Goal: Navigation & Orientation: Locate item on page

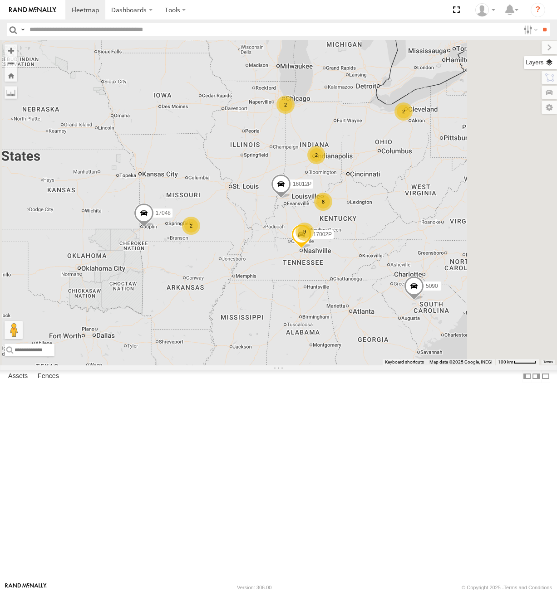
click at [545, 64] on label at bounding box center [540, 62] width 33 height 13
click at [0, 0] on span "Basemaps" at bounding box center [0, 0] width 0 height 0
click at [0, 0] on span "Satellite" at bounding box center [0, 0] width 0 height 0
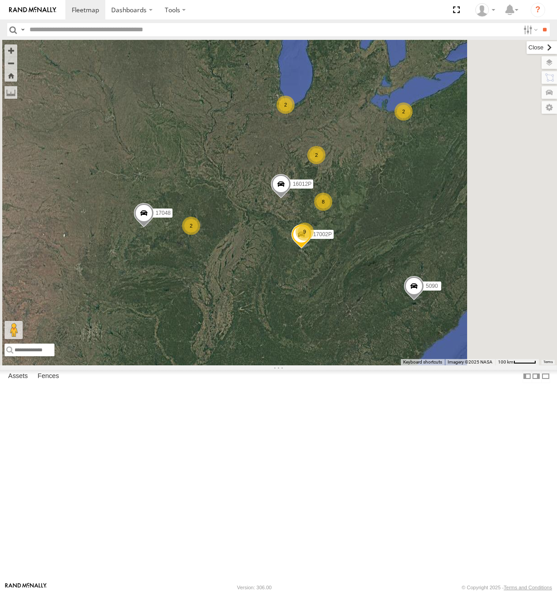
click at [526, 46] on label at bounding box center [541, 47] width 30 height 13
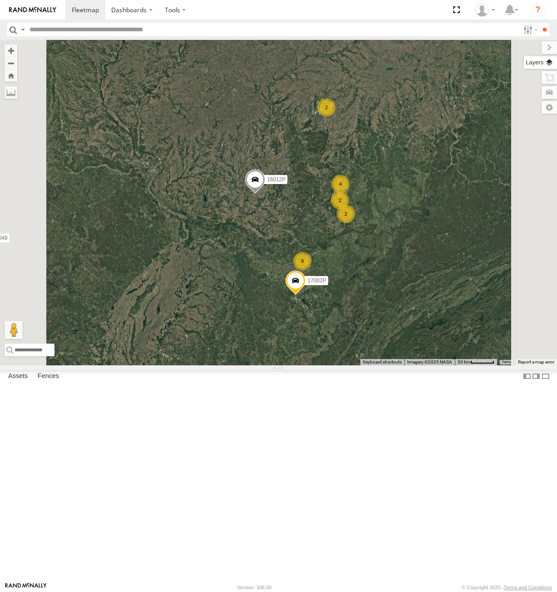
click at [545, 65] on label at bounding box center [540, 62] width 33 height 13
click at [0, 0] on span "Satellite + Roadmap" at bounding box center [0, 0] width 0 height 0
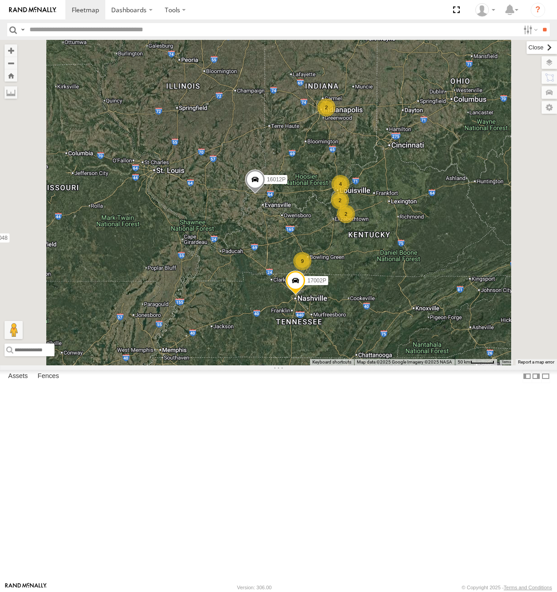
click at [526, 48] on label at bounding box center [541, 47] width 30 height 13
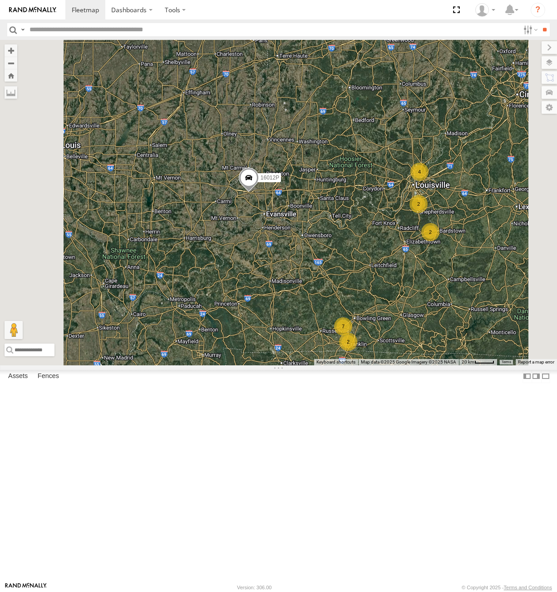
drag, startPoint x: 438, startPoint y: 271, endPoint x: 501, endPoint y: 193, distance: 100.0
click at [501, 193] on div "5090 16012P 17048 17002P 2 2 4 2 7 2" at bounding box center [278, 202] width 557 height 325
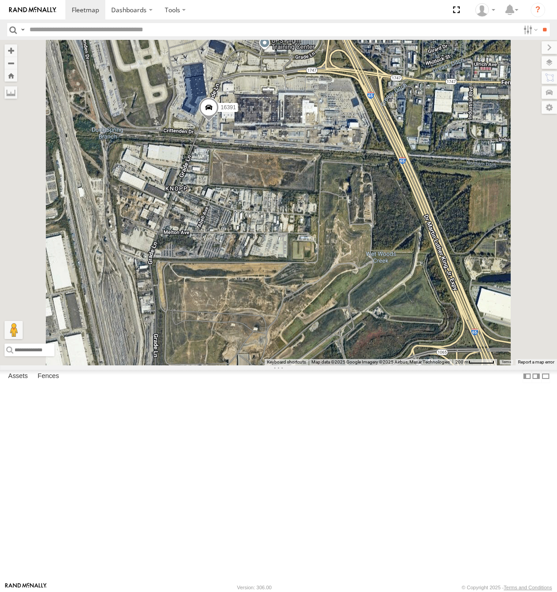
drag, startPoint x: 399, startPoint y: 170, endPoint x: 392, endPoint y: 165, distance: 8.7
click at [392, 165] on div "5090 16012P 17048 17002P 10652 15628p 16391 15906P" at bounding box center [278, 202] width 557 height 325
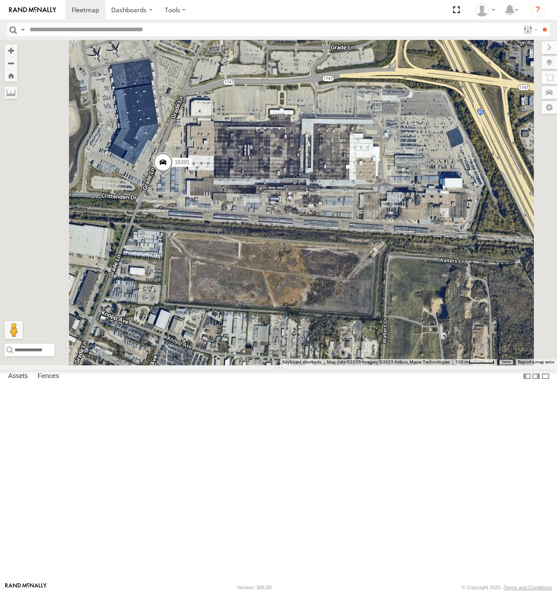
drag, startPoint x: 383, startPoint y: 166, endPoint x: 402, endPoint y: 171, distance: 19.4
click at [402, 171] on div "5090 16012P 17048 17002P 10652 15628p 16391 15906P" at bounding box center [278, 202] width 557 height 325
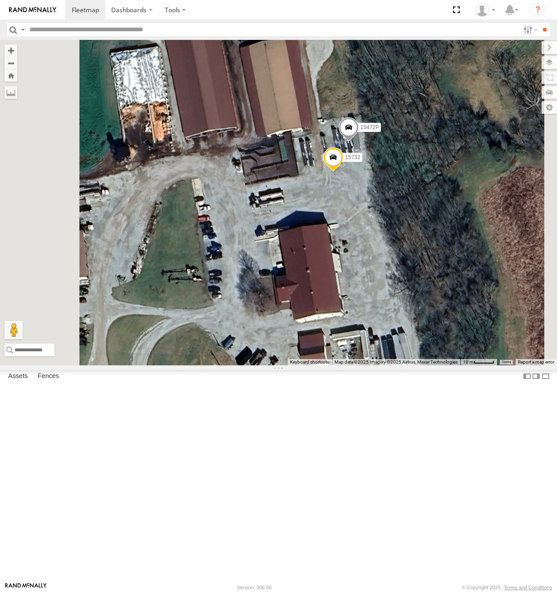
drag, startPoint x: 471, startPoint y: 279, endPoint x: 461, endPoint y: 288, distance: 13.8
click at [461, 288] on div "16012P 17002P 5090 17048 10652 16391 15628p 15906P 15732 15472P" at bounding box center [278, 202] width 557 height 325
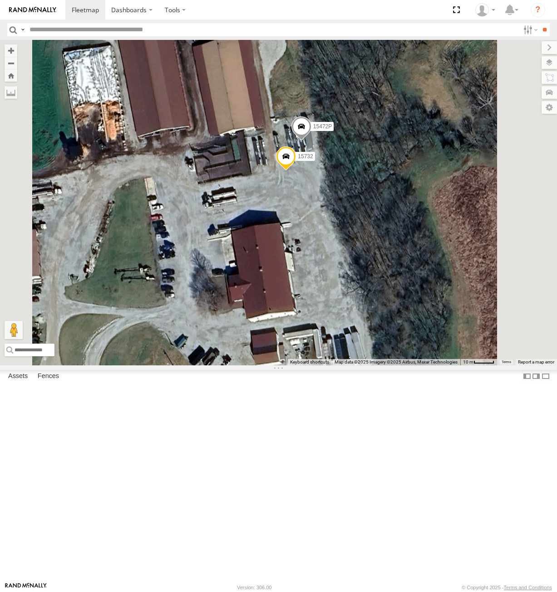
drag, startPoint x: 362, startPoint y: 253, endPoint x: 349, endPoint y: 219, distance: 36.7
click at [349, 219] on div "16012P 17002P 5090 17048 10652 16391 15628p 15906P 15732 15472P" at bounding box center [278, 202] width 557 height 325
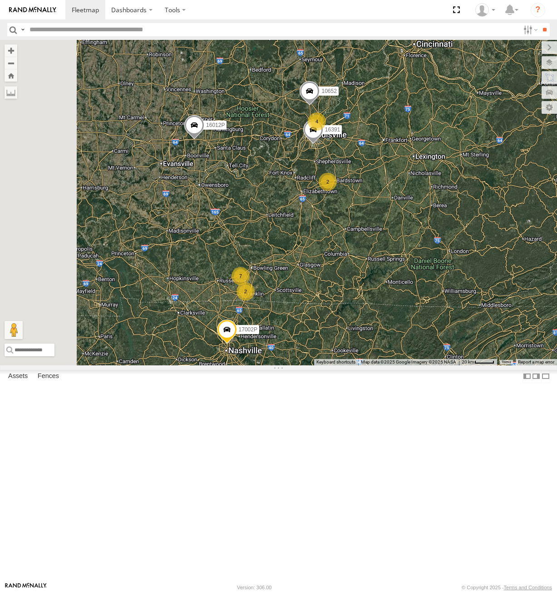
drag, startPoint x: 350, startPoint y: 408, endPoint x: 470, endPoint y: 280, distance: 175.2
click at [470, 281] on div "16012P 17002P 5090 17048 10652 16391 2 4 2 7 2" at bounding box center [278, 202] width 557 height 325
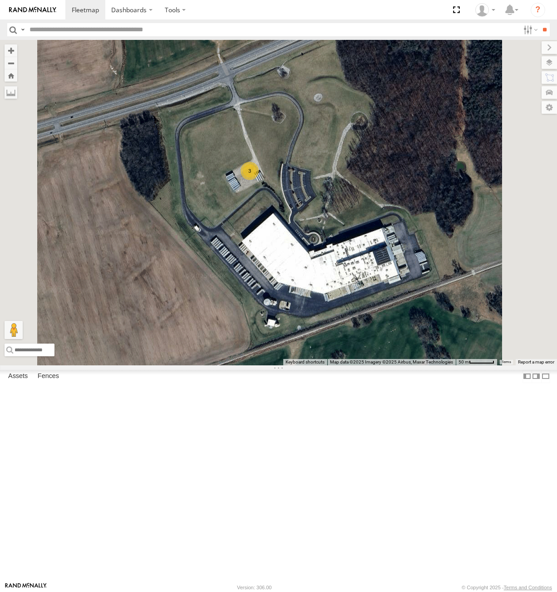
drag, startPoint x: 402, startPoint y: 279, endPoint x: 396, endPoint y: 267, distance: 13.6
click at [396, 267] on div "16012P 17002P 5090 17048 10652 16391 15906P 3" at bounding box center [278, 202] width 557 height 325
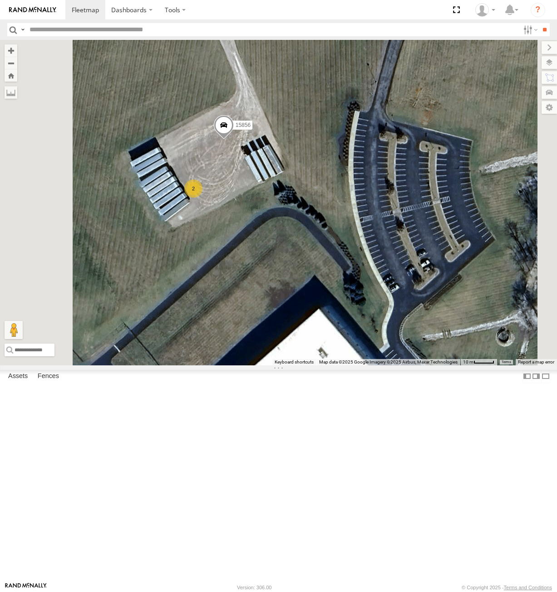
drag, startPoint x: 319, startPoint y: 261, endPoint x: 350, endPoint y: 253, distance: 32.0
click at [349, 253] on div "16012P 17002P 5090 17048 10652 16391 15906P 15856 2" at bounding box center [278, 202] width 557 height 325
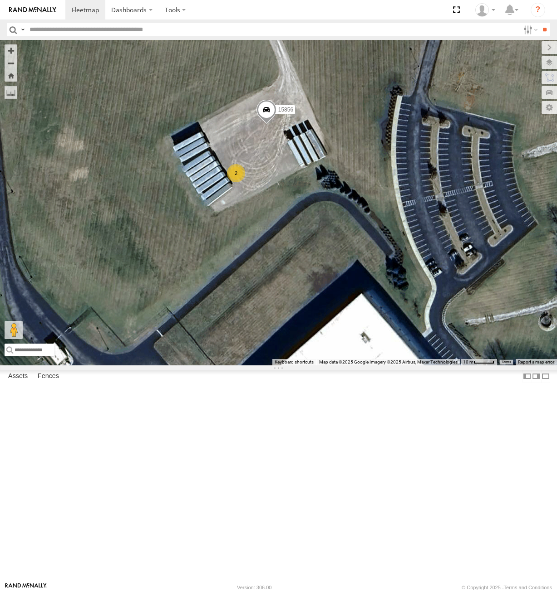
click at [245, 182] on div "2" at bounding box center [236, 173] width 18 height 18
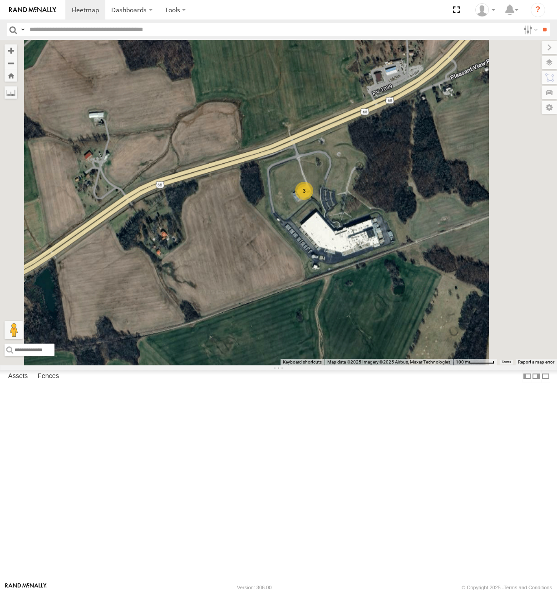
drag, startPoint x: 497, startPoint y: 309, endPoint x: 406, endPoint y: 291, distance: 92.9
click at [406, 291] on div "16012P 17002P 5090 17048 10652 16391 15906P 3" at bounding box center [278, 202] width 557 height 325
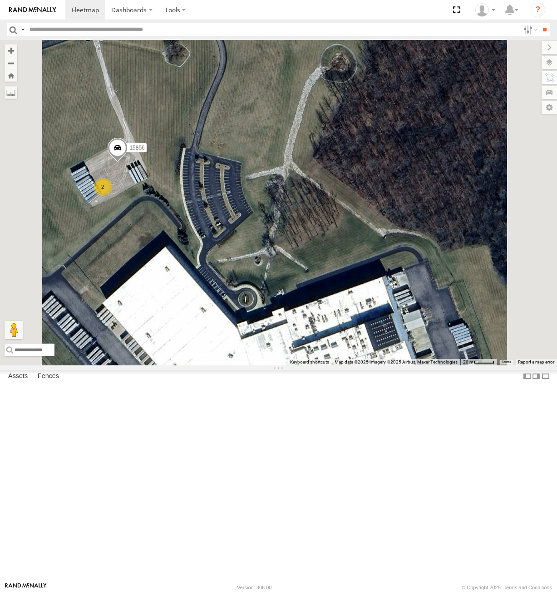
drag, startPoint x: 323, startPoint y: 252, endPoint x: 371, endPoint y: 244, distance: 48.4
click at [371, 244] on div "16012P 17002P 5090 17048 10652 16391 15906P 15856 2" at bounding box center [278, 202] width 557 height 325
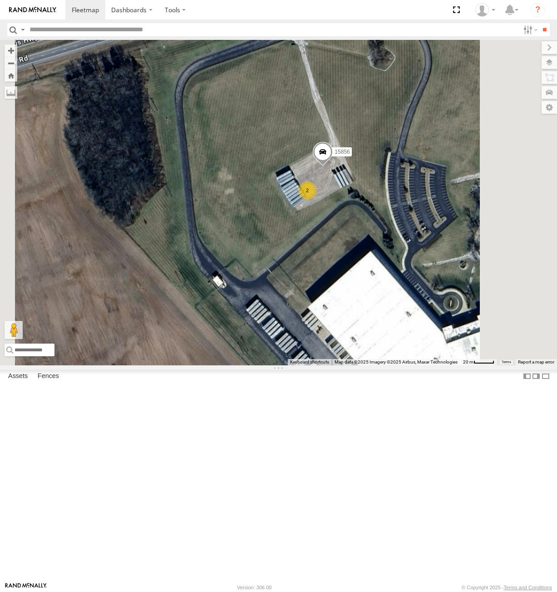
drag, startPoint x: 451, startPoint y: 437, endPoint x: 460, endPoint y: 337, distance: 100.7
click at [460, 336] on div "16012P 17002P 5090 17048 10652 16391 15906P 15856 2" at bounding box center [278, 202] width 557 height 325
